Goal: Transaction & Acquisition: Purchase product/service

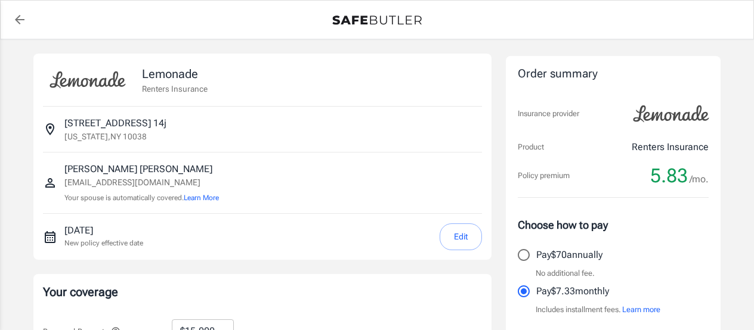
select select "15000"
select select "500"
click at [17, 20] on icon "back to quotes" at bounding box center [20, 20] width 10 height 10
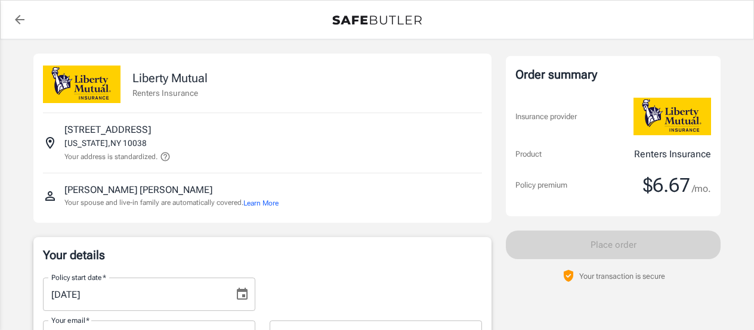
click at [18, 17] on icon "back to quotes" at bounding box center [20, 20] width 10 height 10
